Goal: Browse casually

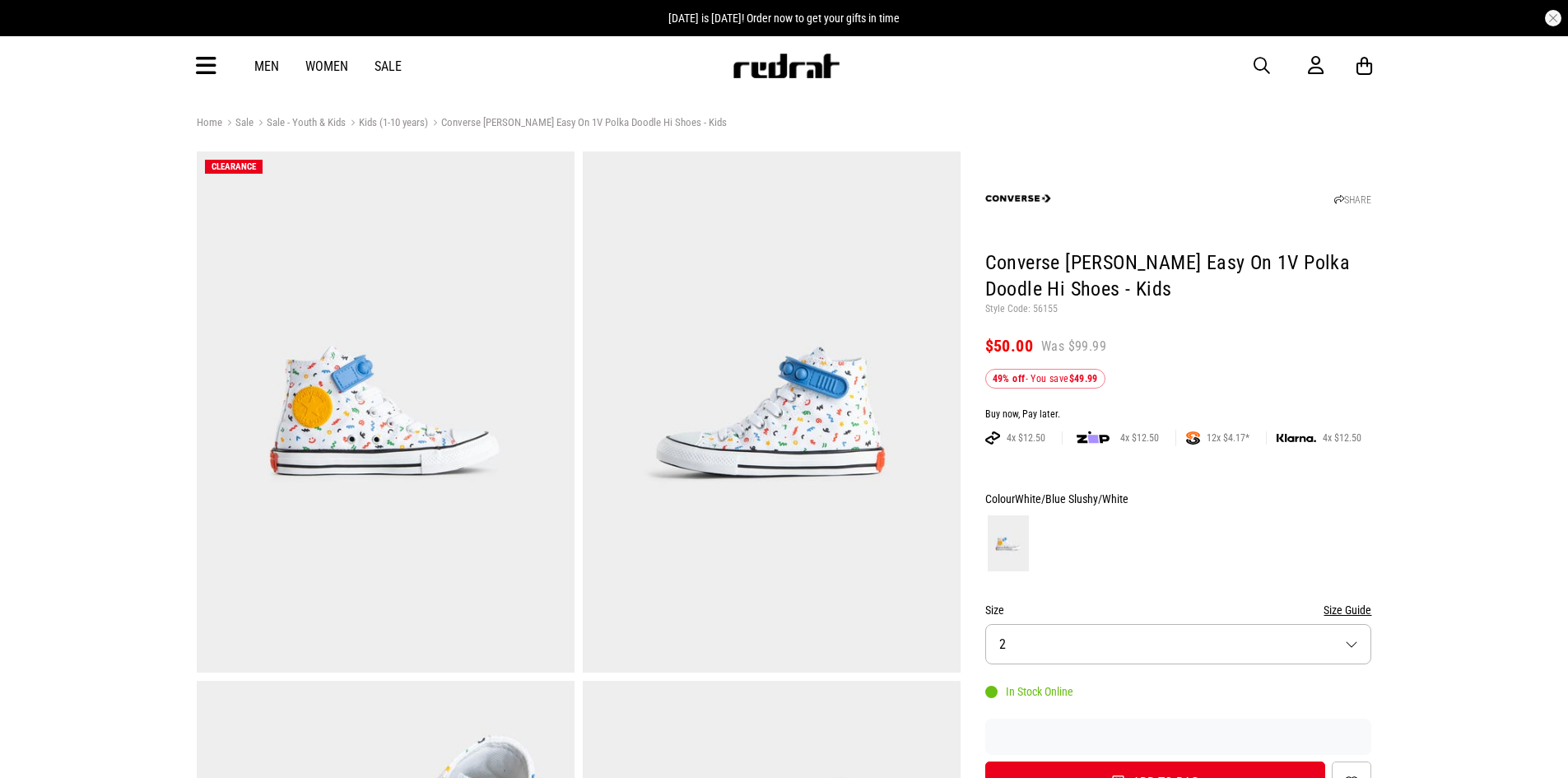
click at [354, 278] on img at bounding box center [385, 413] width 378 height 521
